Goal: Ask a question

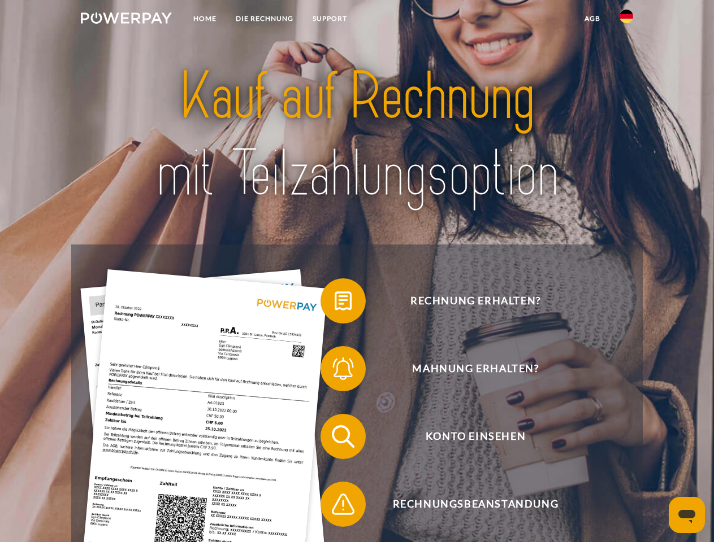
click at [126, 20] on img at bounding box center [126, 17] width 91 height 11
click at [626, 20] on img at bounding box center [626, 17] width 14 height 14
click at [592, 19] on link "agb" at bounding box center [592, 18] width 35 height 20
click at [334, 303] on span at bounding box center [326, 301] width 56 height 56
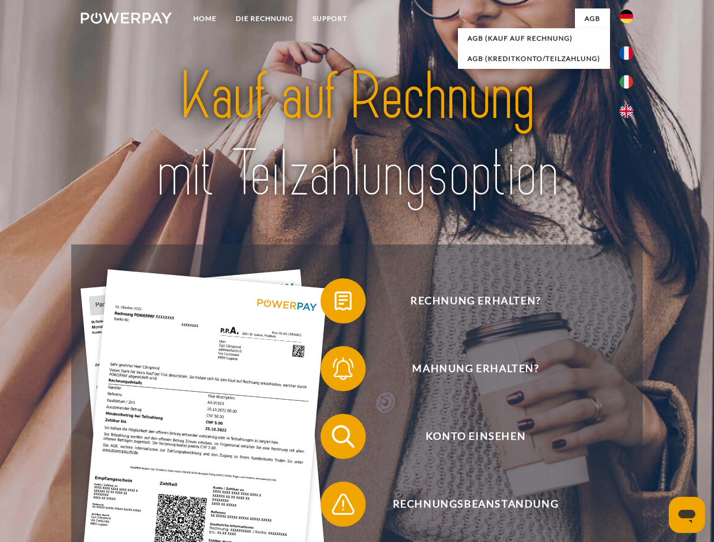
click at [334, 371] on span at bounding box center [326, 369] width 56 height 56
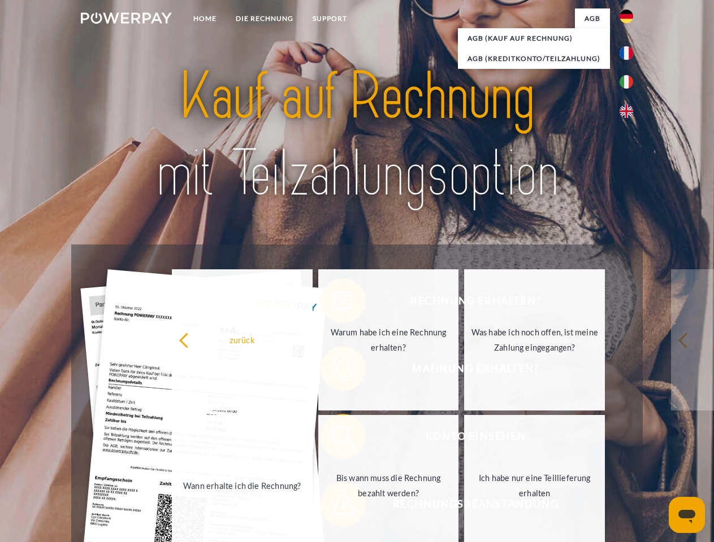
click at [334, 439] on link "Bis wann muss die Rechnung bezahlt werden?" at bounding box center [388, 485] width 141 height 141
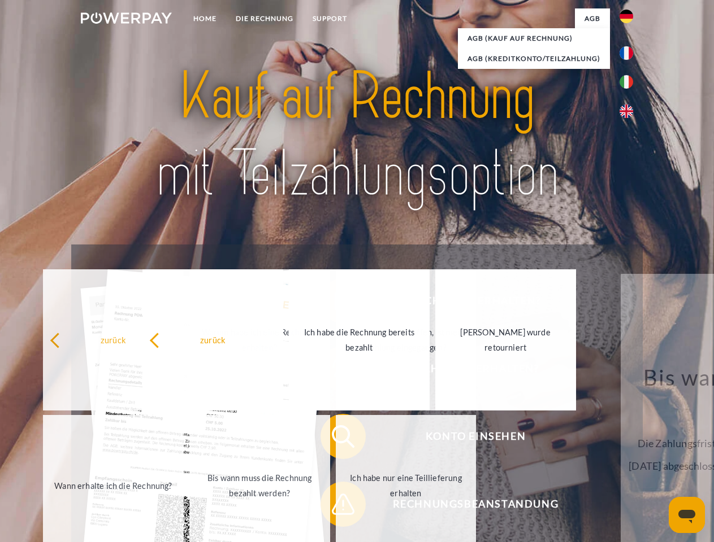
click at [336, 507] on link "Ich habe nur eine Teillieferung erhalten" at bounding box center [406, 485] width 141 height 141
click at [686, 515] on icon "Messaging-Fenster öffnen" at bounding box center [686, 517] width 17 height 14
